Goal: Check status: Check status

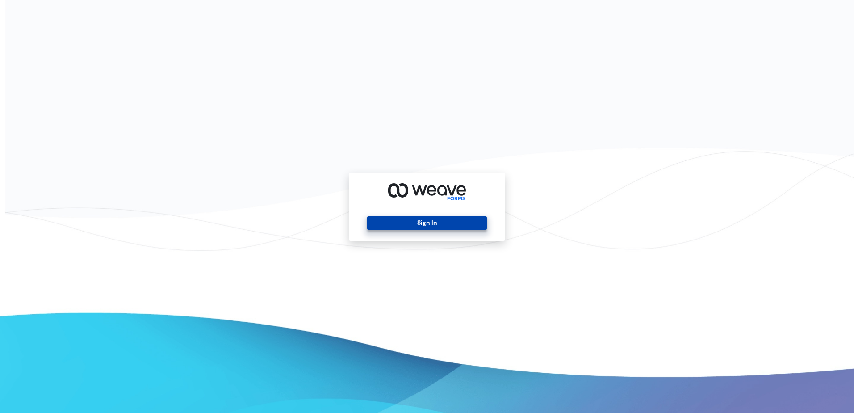
click at [439, 218] on button "Sign In" at bounding box center [426, 223] width 119 height 14
